Goal: Information Seeking & Learning: Learn about a topic

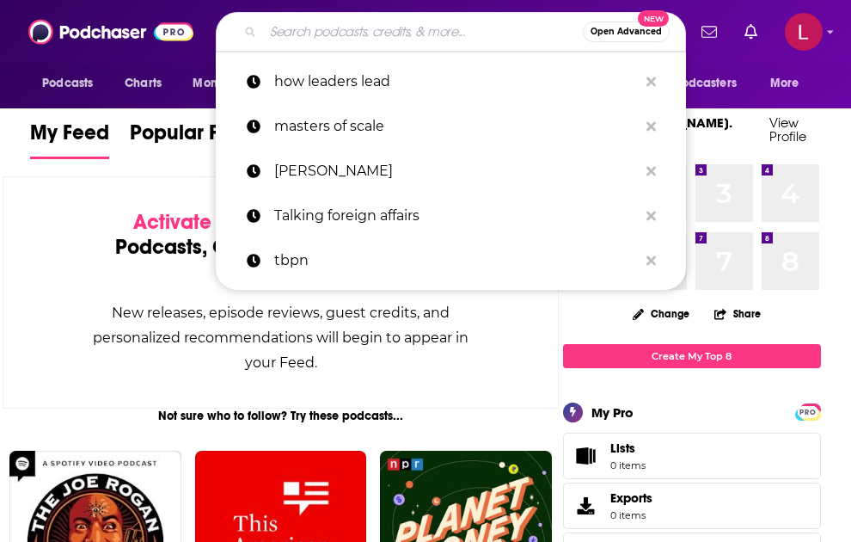
click at [457, 30] on input "Search podcasts, credits, & more..." at bounding box center [423, 32] width 320 height 28
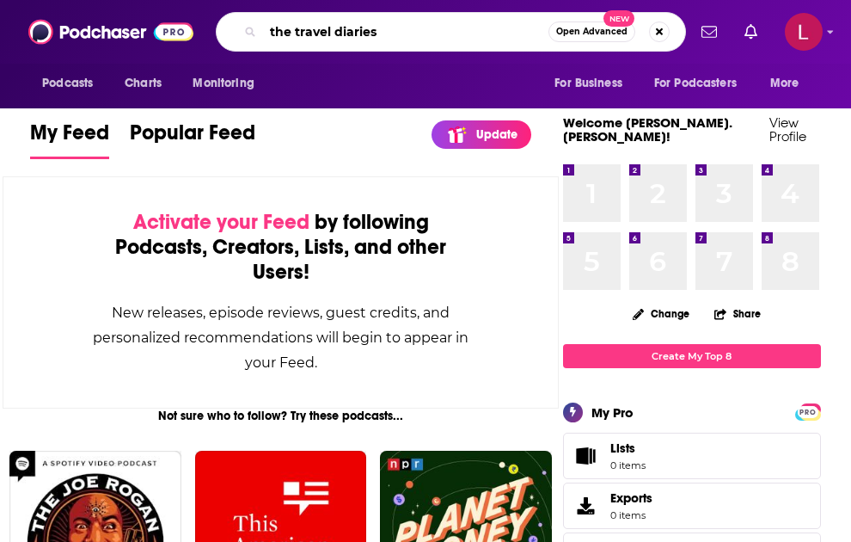
type input "the travel diaries"
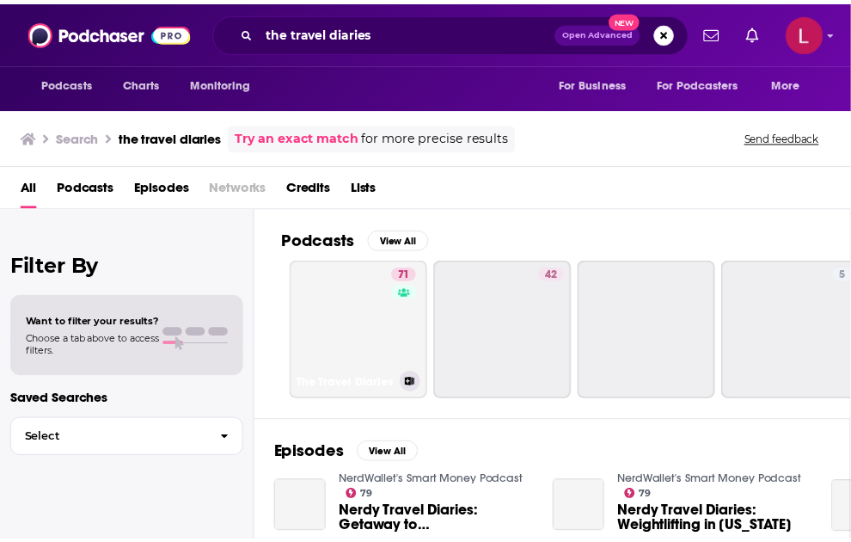
scroll to position [81, 0]
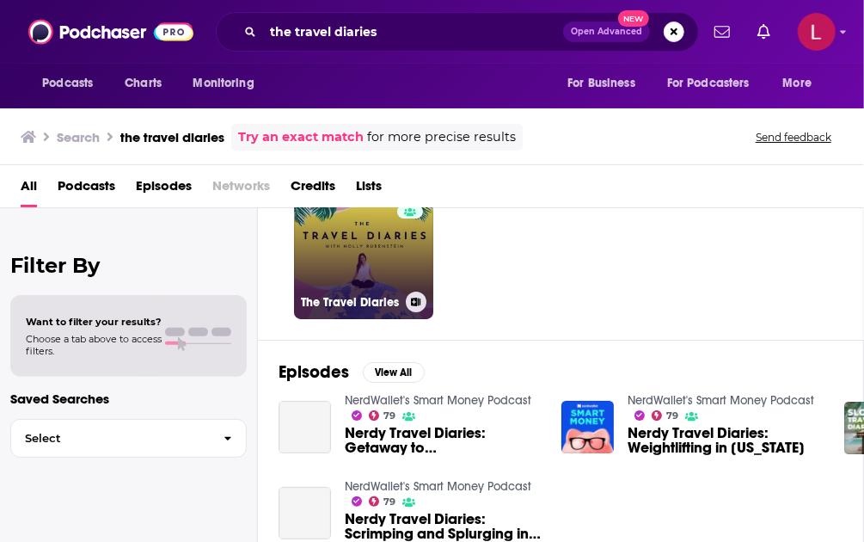
click at [346, 274] on link "71 The Travel Diaries" at bounding box center [363, 249] width 139 height 139
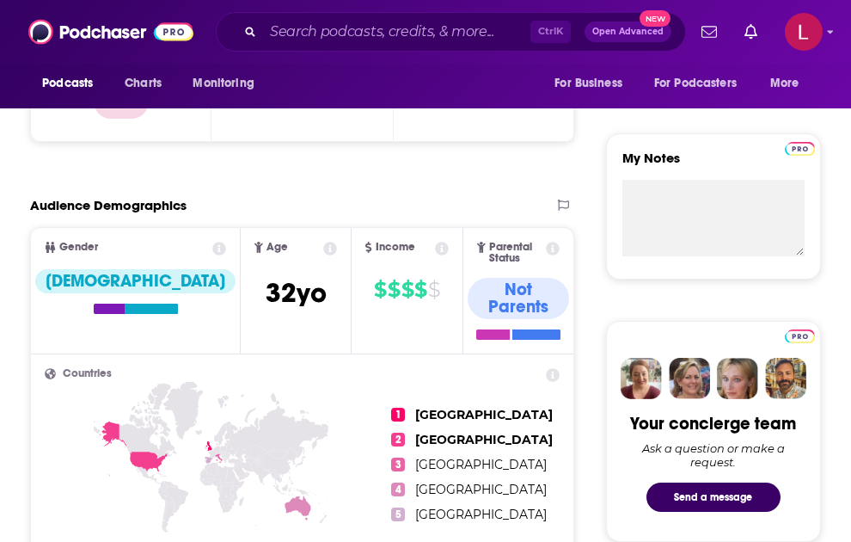
scroll to position [551, 0]
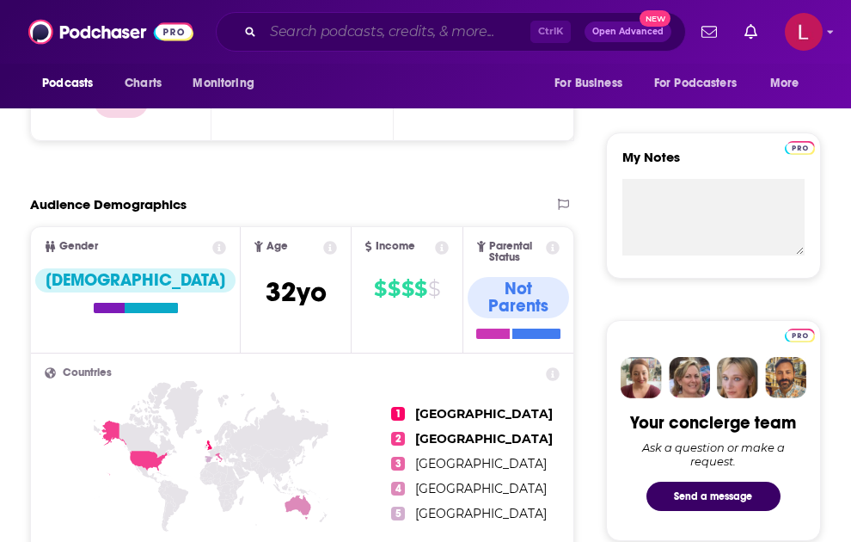
click at [315, 32] on input "Search podcasts, credits, & more..." at bounding box center [396, 32] width 267 height 28
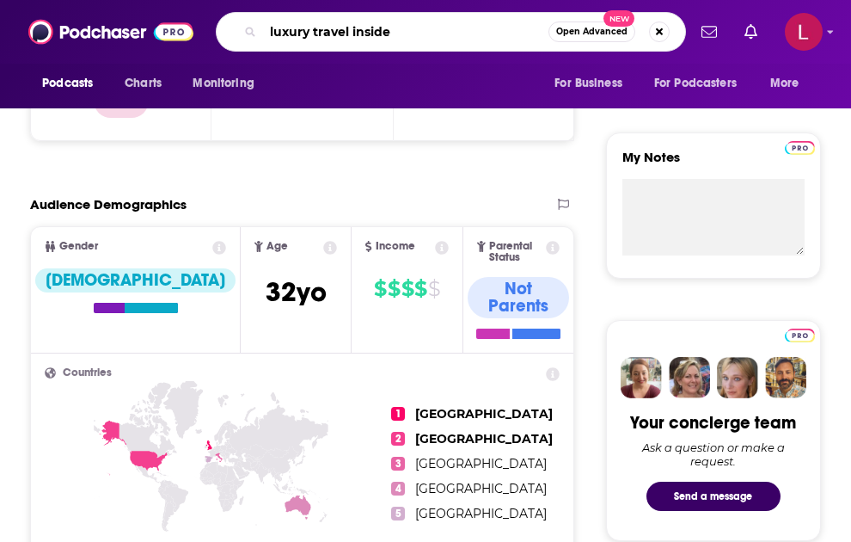
type input "luxury travel insider"
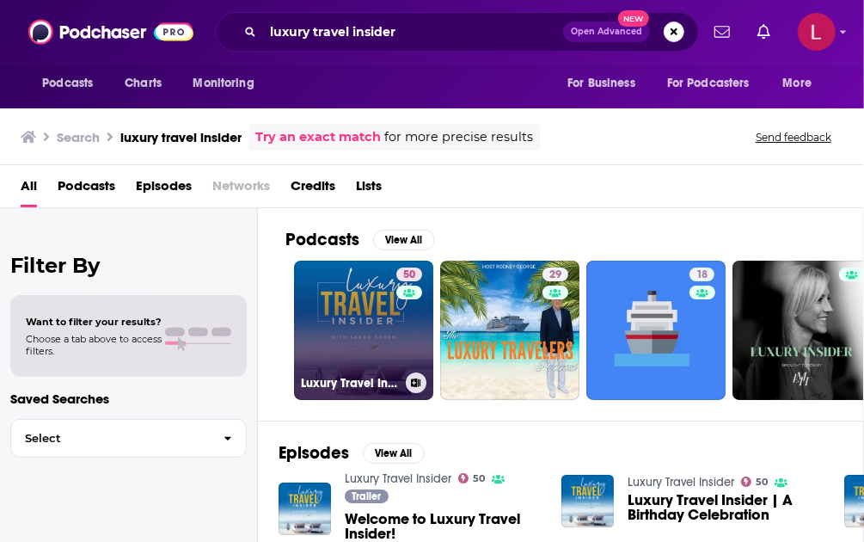
click at [360, 343] on link "50 Luxury Travel Insider" at bounding box center [363, 329] width 139 height 139
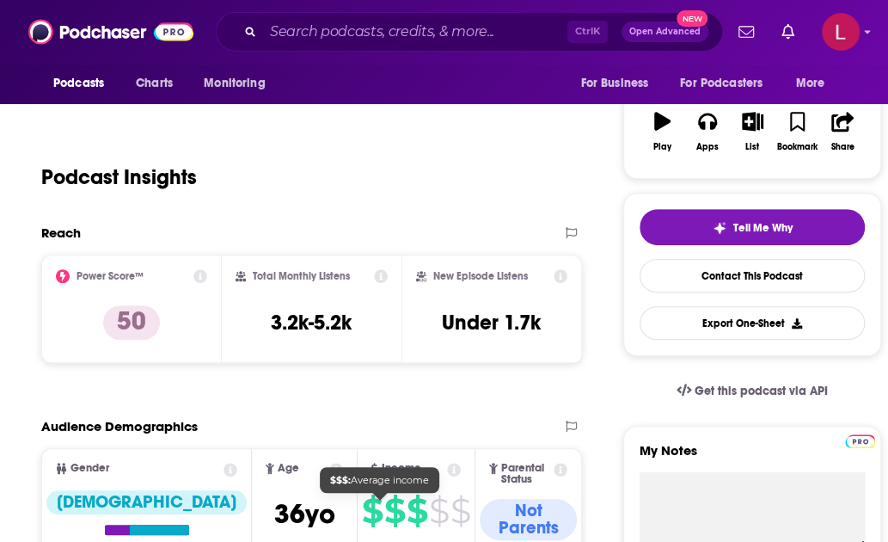
scroll to position [271, 0]
